Goal: Register for event/course

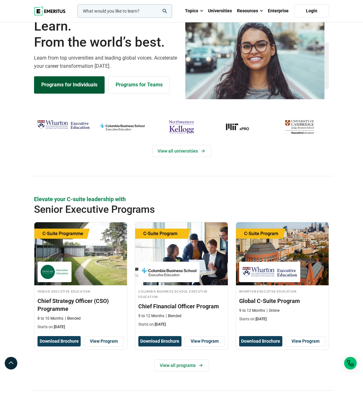
click at [65, 93] on link "Programs for Individuals" at bounding box center [69, 84] width 71 height 17
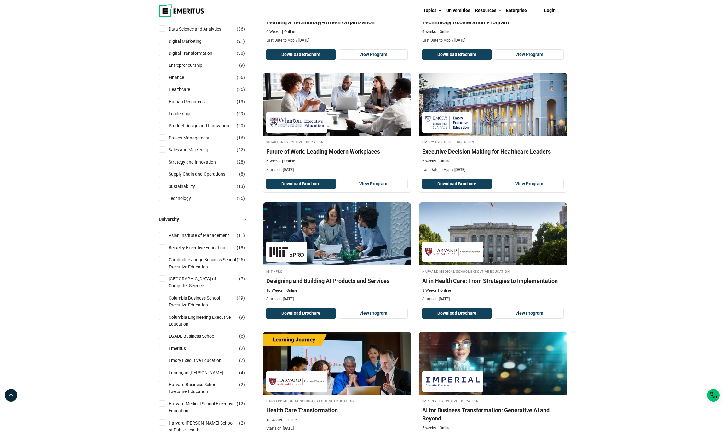
scroll to position [171, 0]
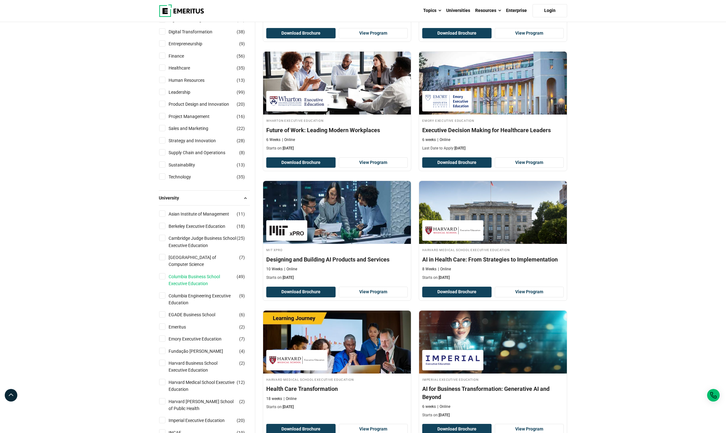
click at [186, 288] on link "Columbia Business School Executive Education" at bounding box center [209, 280] width 80 height 14
checkbox input "true"
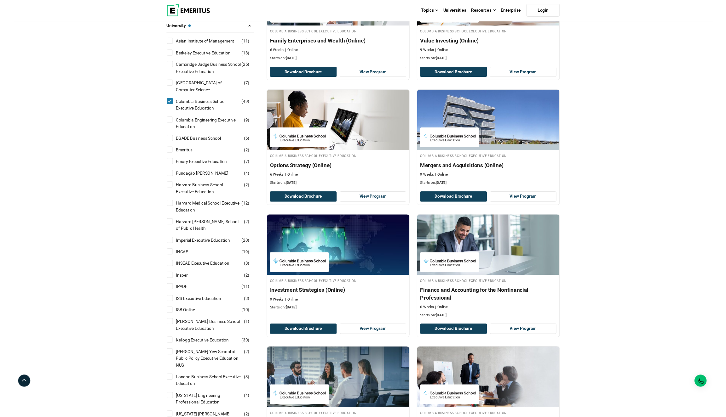
scroll to position [262, 0]
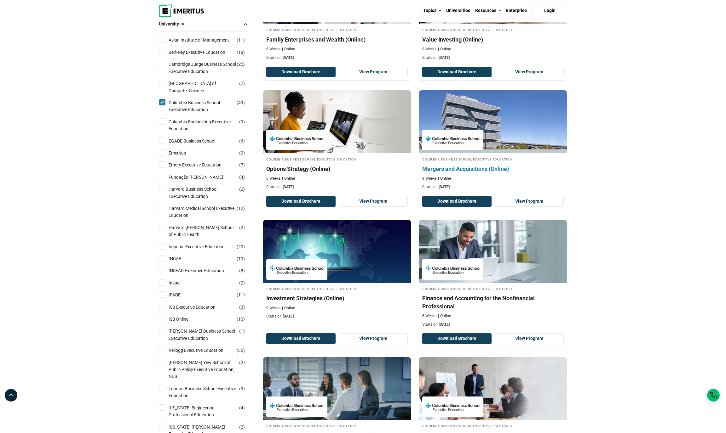
click at [506, 173] on h4 "Mergers and Acquisitions (Online)" at bounding box center [492, 169] width 141 height 8
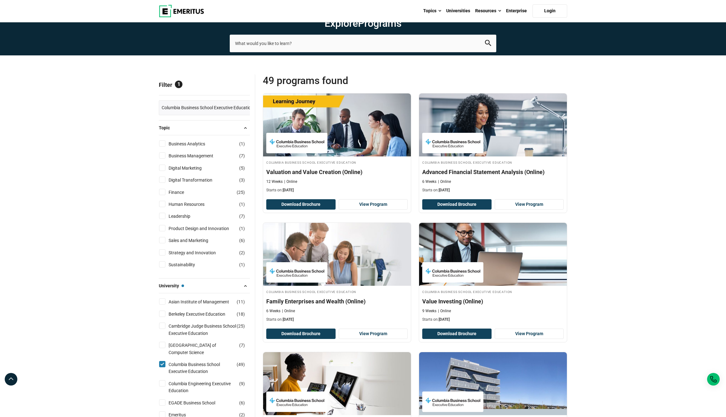
scroll to position [0, 0]
click at [548, 14] on link "Login" at bounding box center [549, 10] width 35 height 13
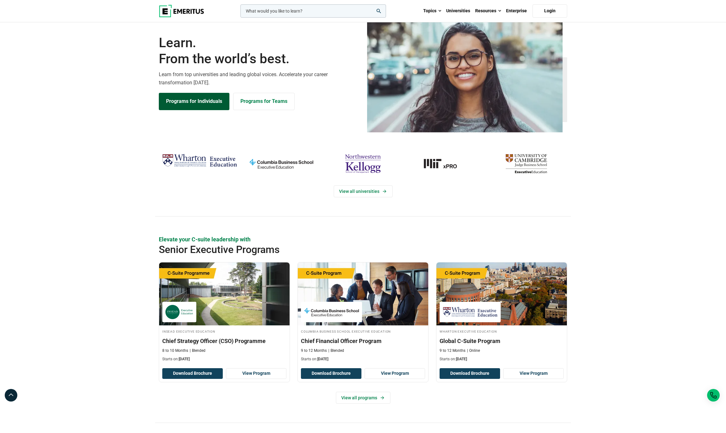
click at [193, 110] on link "Programs for Individuals" at bounding box center [194, 101] width 71 height 17
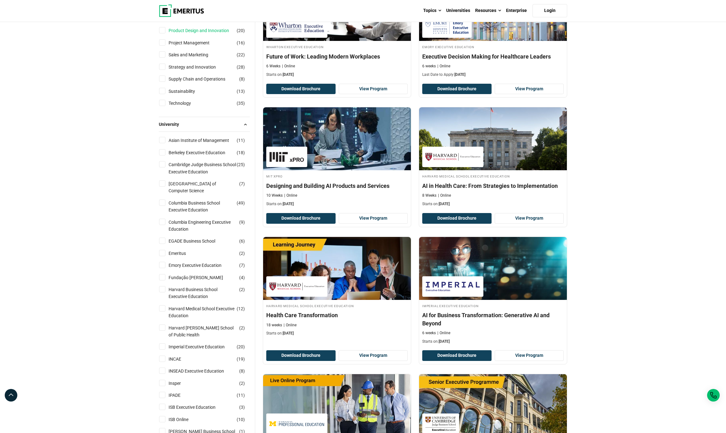
scroll to position [287, 0]
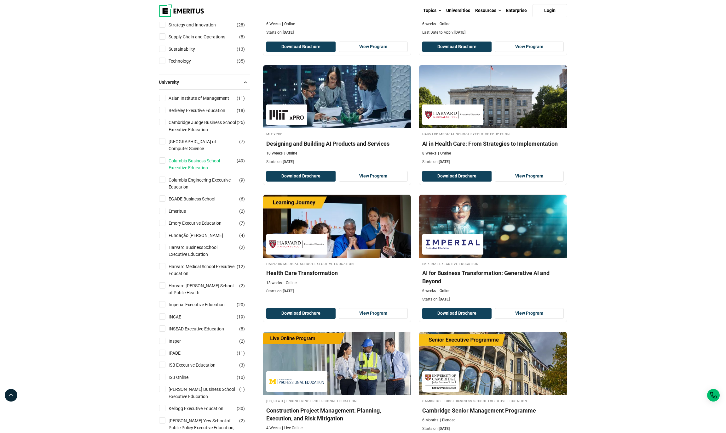
click at [184, 172] on link "Columbia Business School Executive Education" at bounding box center [209, 164] width 80 height 14
checkbox input "true"
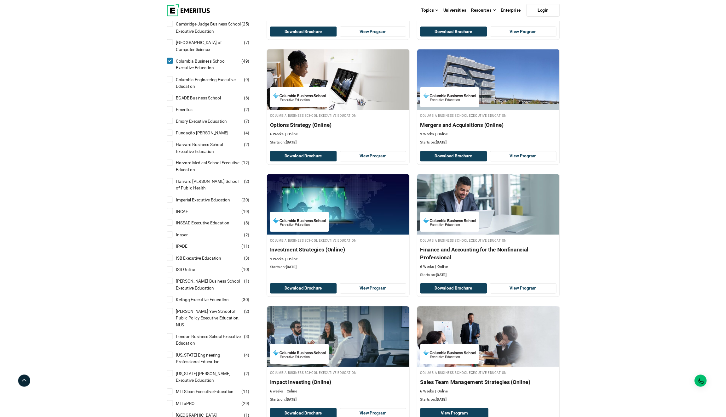
scroll to position [307, 0]
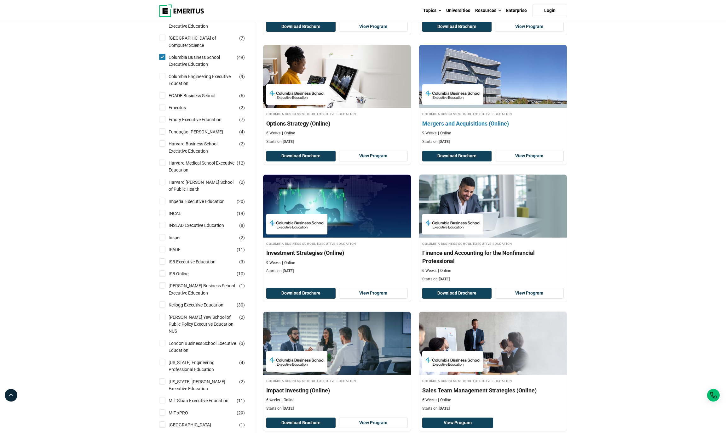
click at [478, 128] on h4 "Mergers and Acquisitions (Online)" at bounding box center [492, 124] width 141 height 8
